Goal: Task Accomplishment & Management: Manage account settings

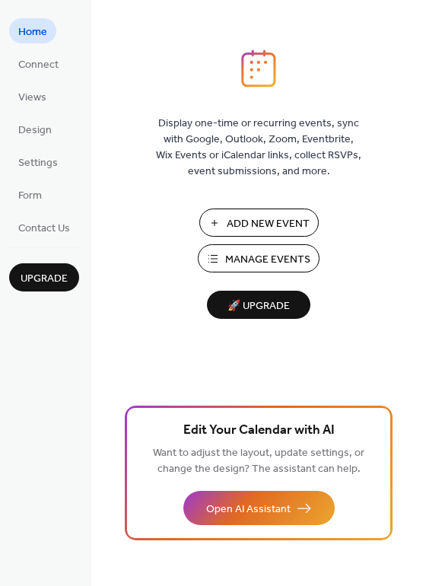
click at [261, 257] on span "Manage Events" at bounding box center [267, 260] width 85 height 16
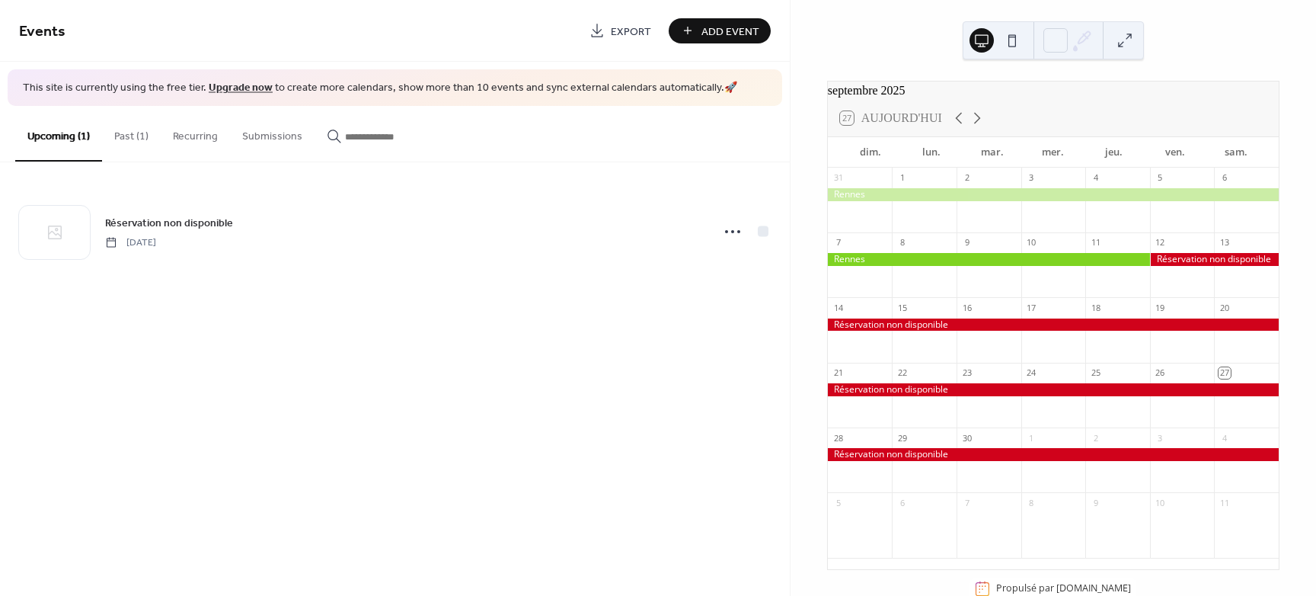
click at [129, 142] on button "Past (1)" at bounding box center [131, 133] width 59 height 54
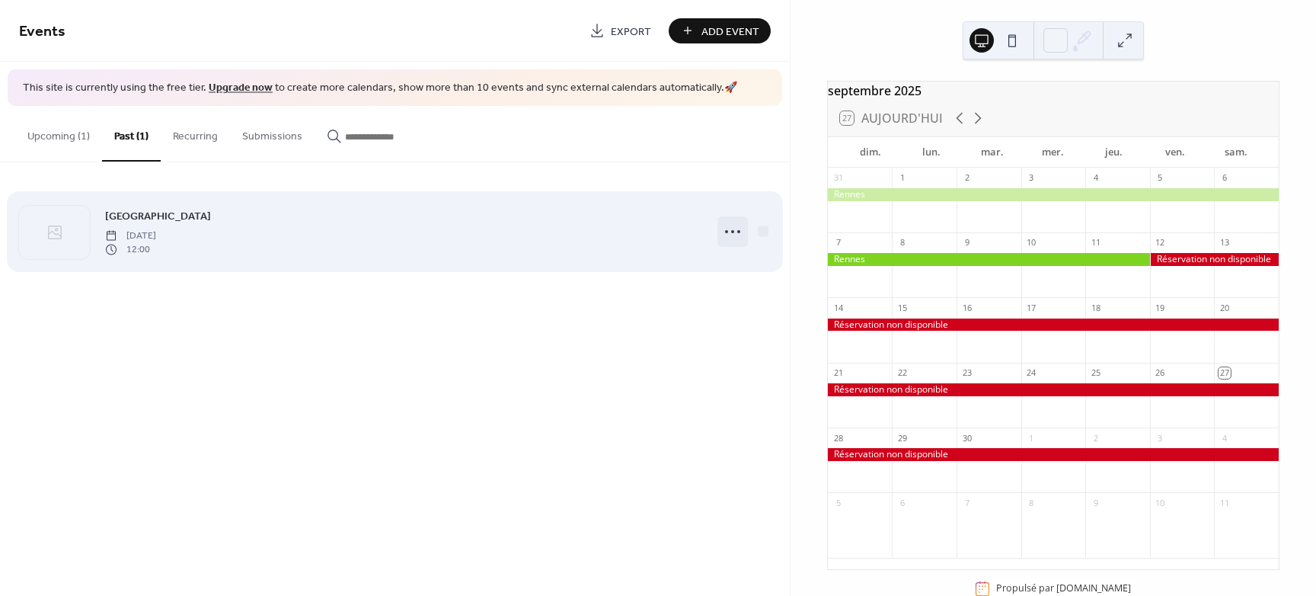
click at [727, 236] on icon at bounding box center [732, 231] width 24 height 24
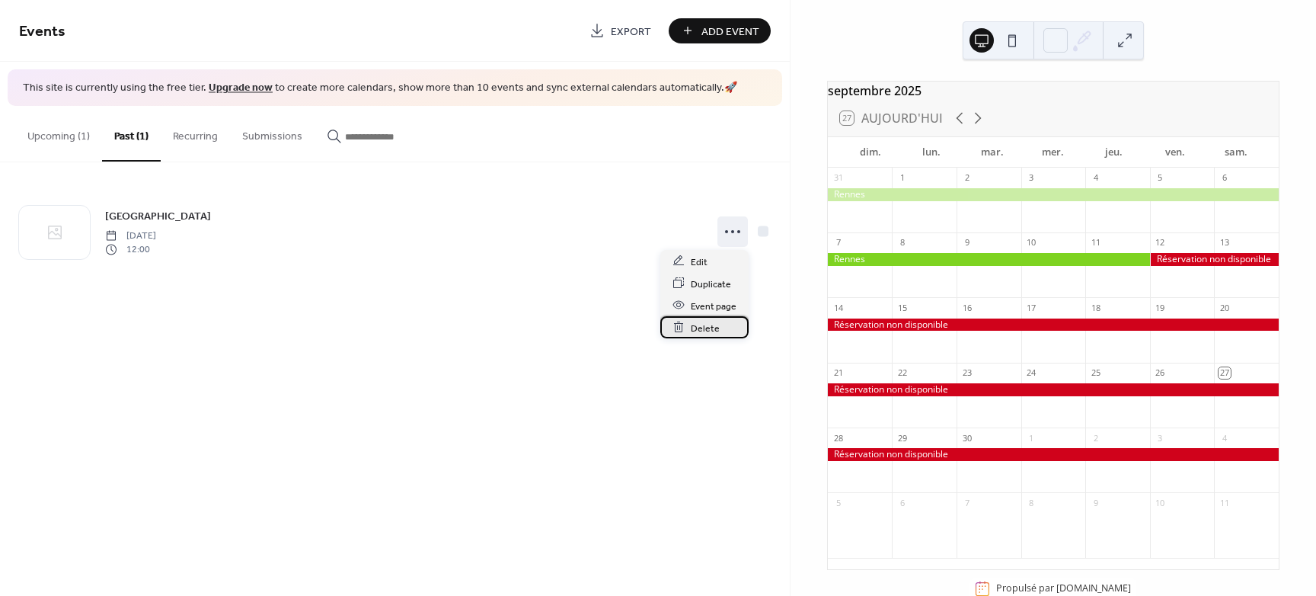
click at [704, 329] on span "Delete" at bounding box center [705, 328] width 29 height 16
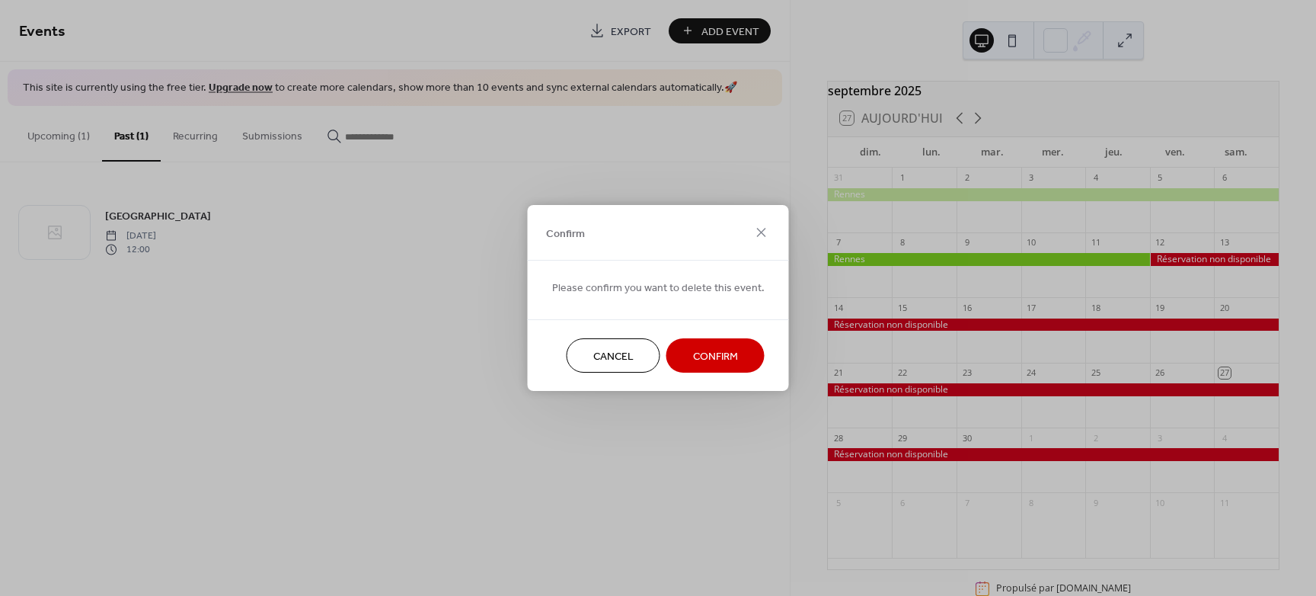
click at [702, 355] on span "Confirm" at bounding box center [715, 357] width 45 height 16
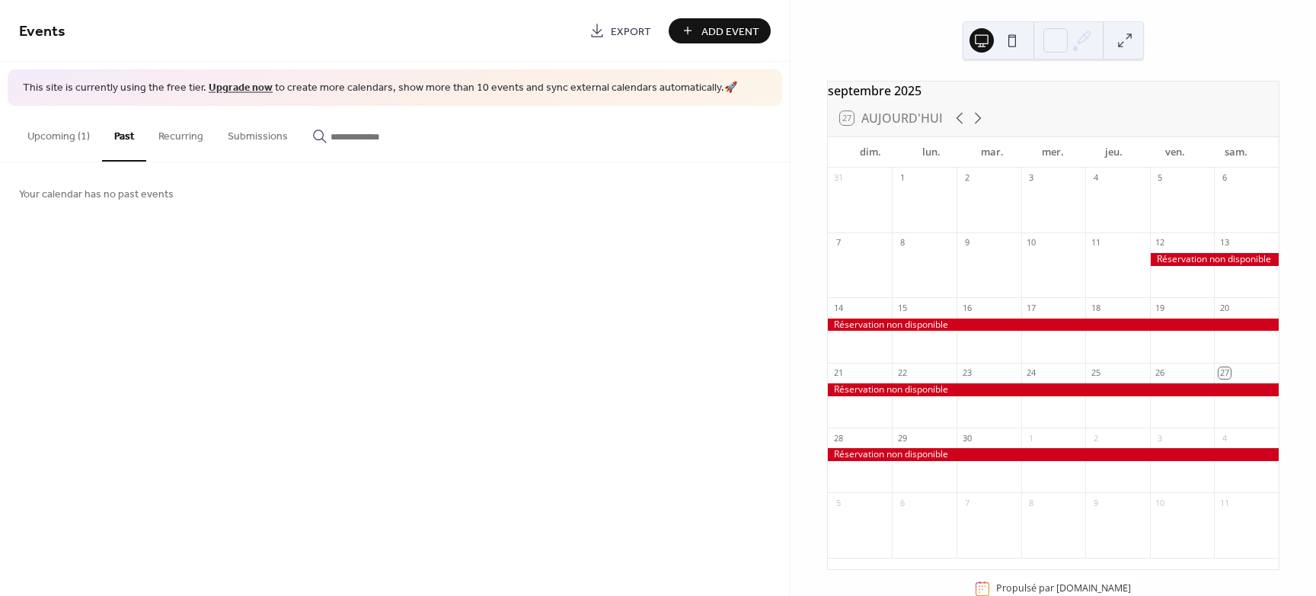
click at [1014, 35] on button at bounding box center [1012, 40] width 24 height 24
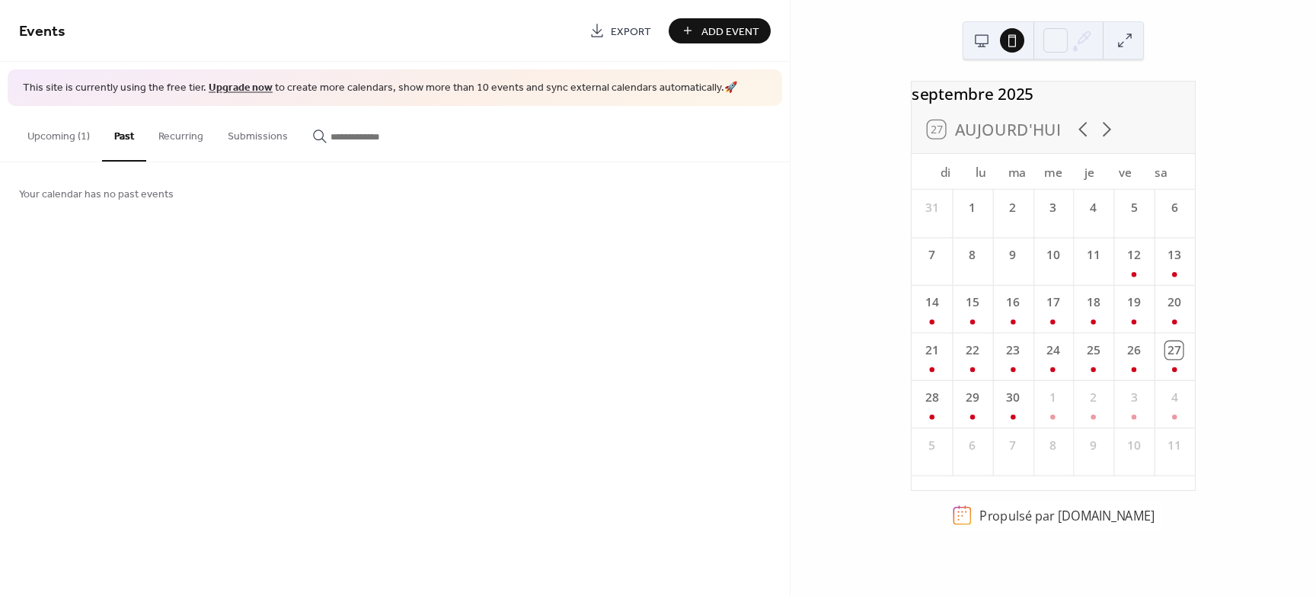
click at [984, 41] on button at bounding box center [982, 40] width 24 height 24
